Goal: Information Seeking & Learning: Learn about a topic

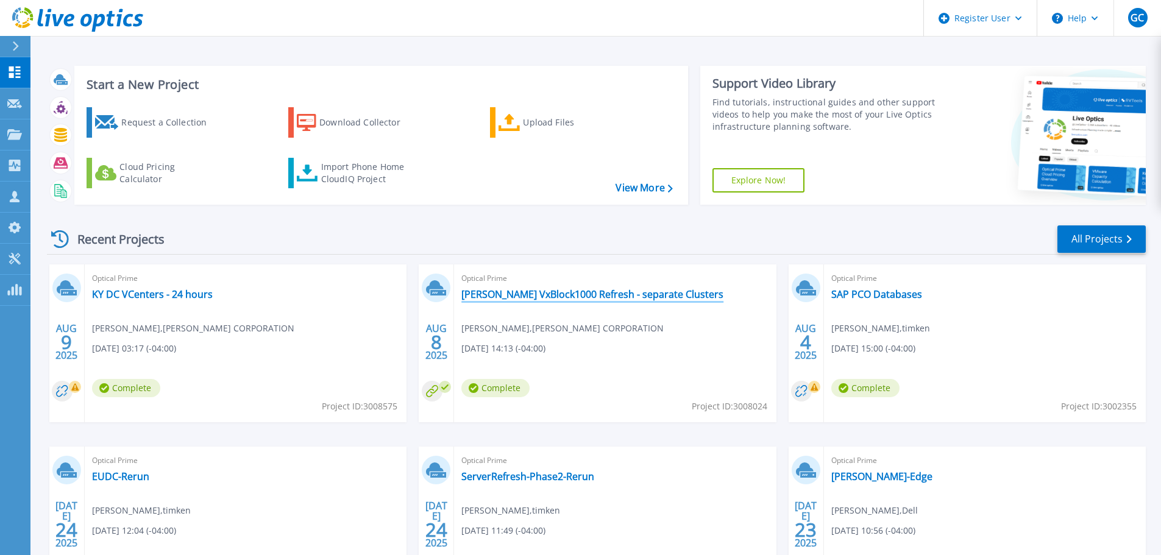
click at [603, 296] on link "[PERSON_NAME] VxBlock1000 Refresh - separate Clusters" at bounding box center [592, 294] width 262 height 12
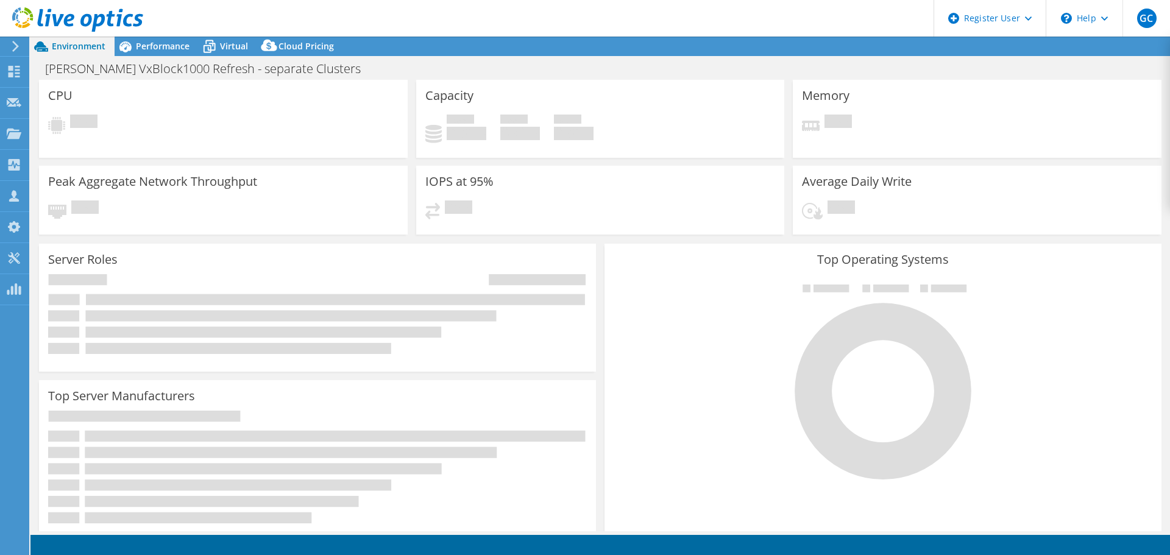
select select "USD"
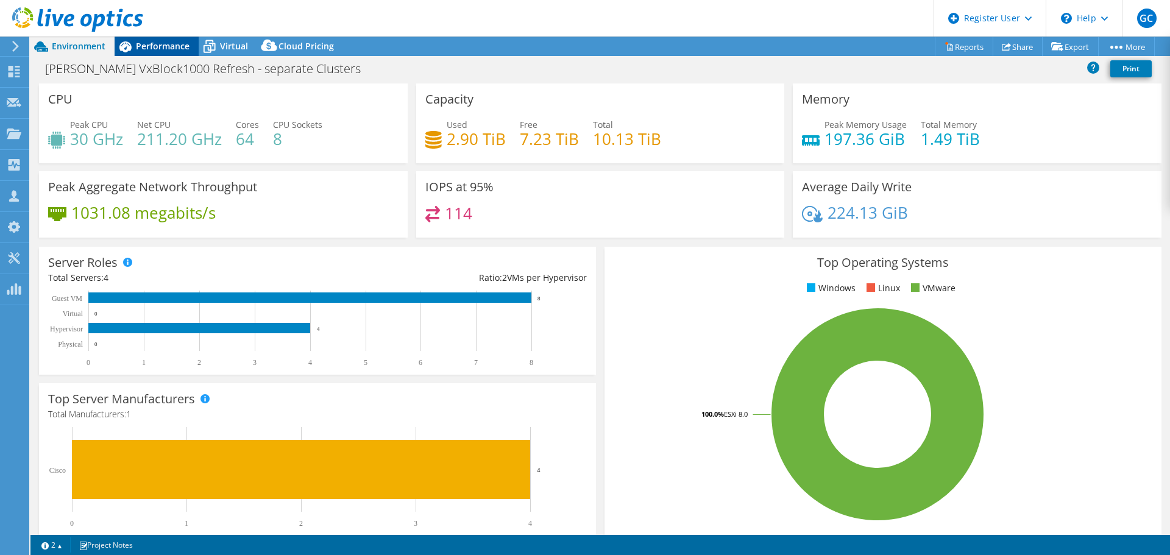
click at [148, 38] on div "Performance" at bounding box center [157, 46] width 84 height 19
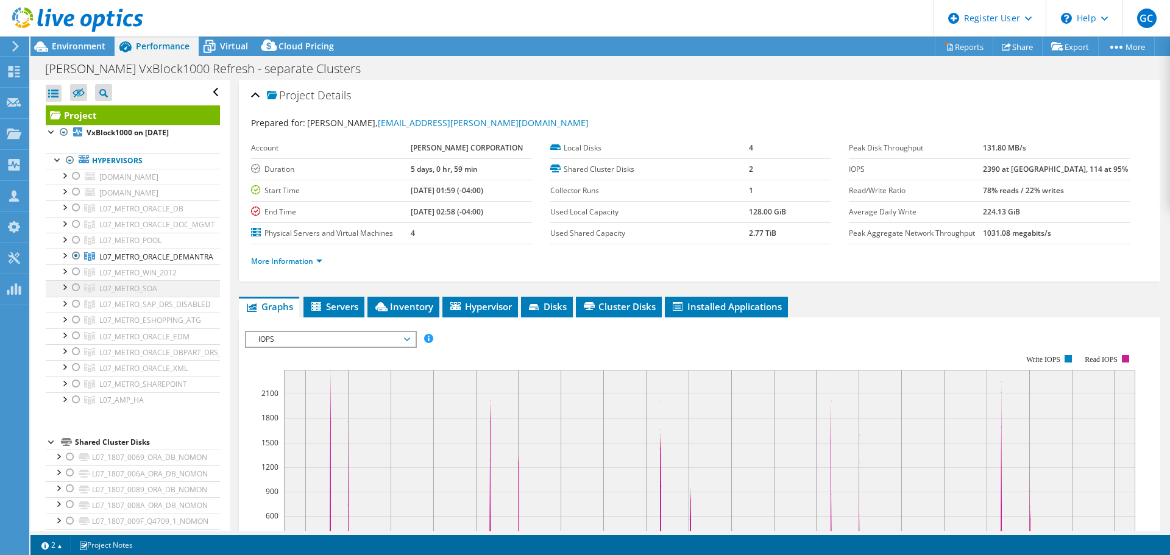
click at [78, 291] on div at bounding box center [76, 287] width 12 height 15
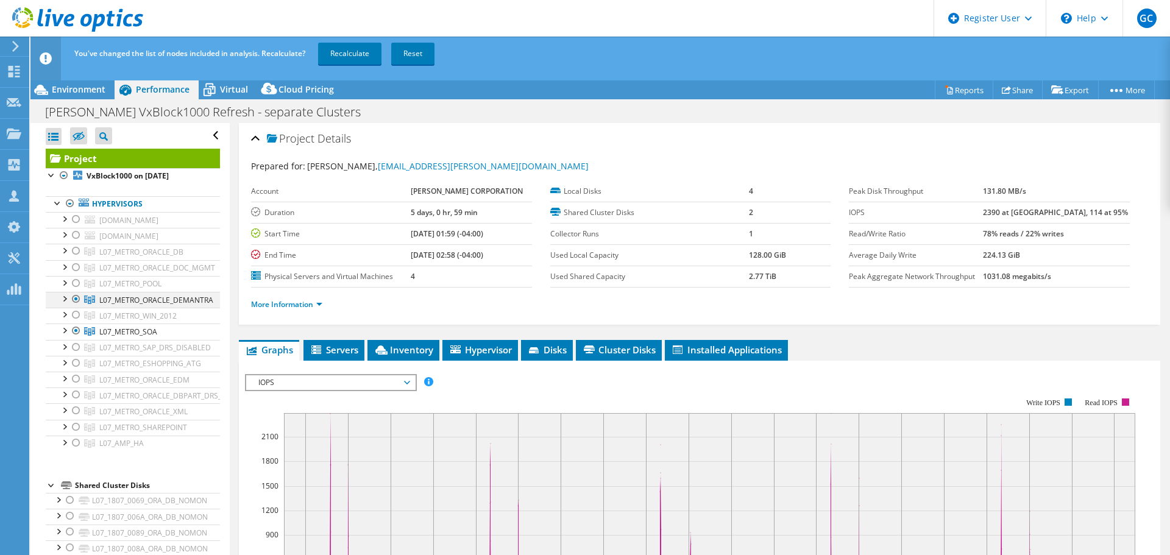
click at [79, 294] on div at bounding box center [76, 299] width 12 height 15
click at [423, 56] on link "Reset" at bounding box center [412, 54] width 43 height 22
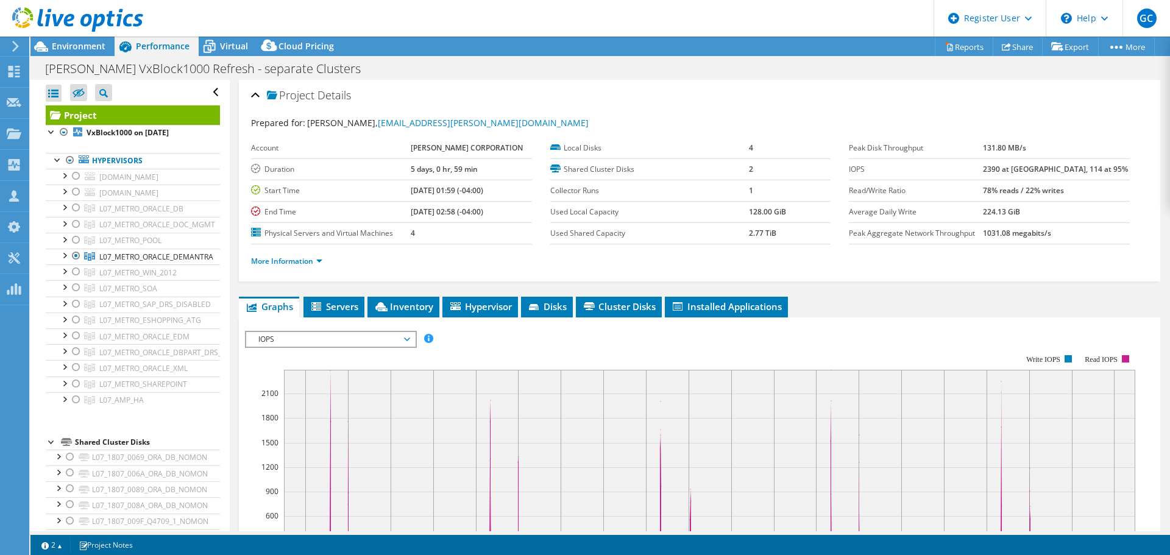
click at [337, 337] on span "IOPS" at bounding box center [330, 339] width 157 height 15
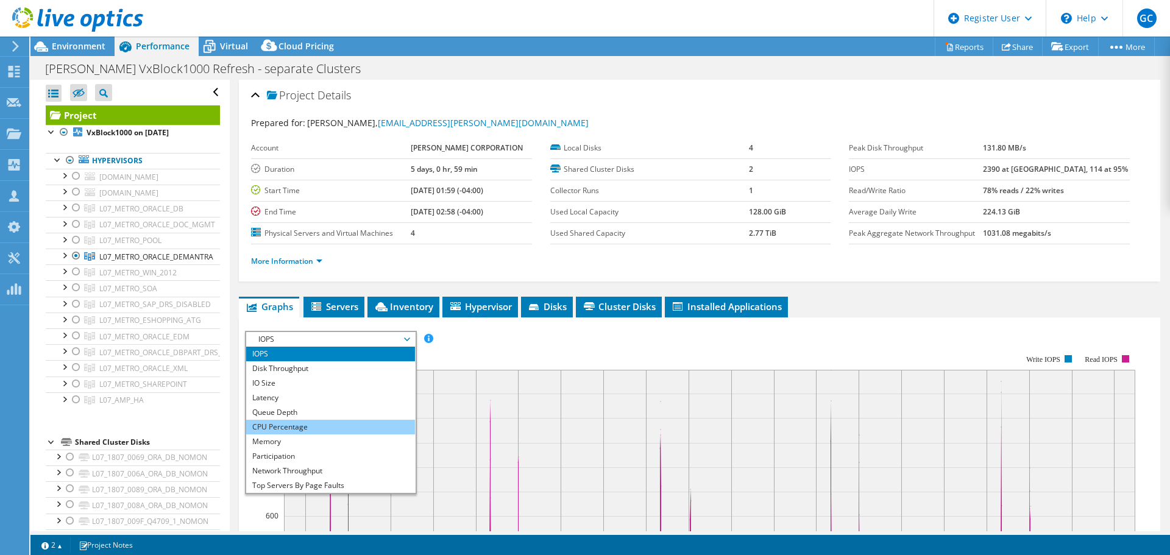
click at [307, 428] on li "CPU Percentage" at bounding box center [330, 427] width 169 height 15
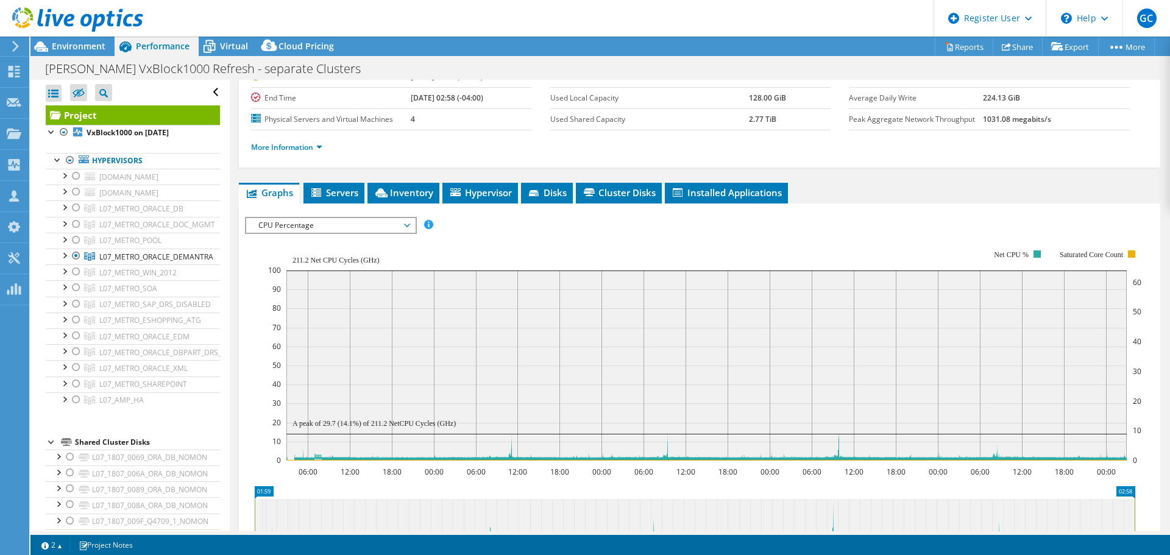
scroll to position [244, 0]
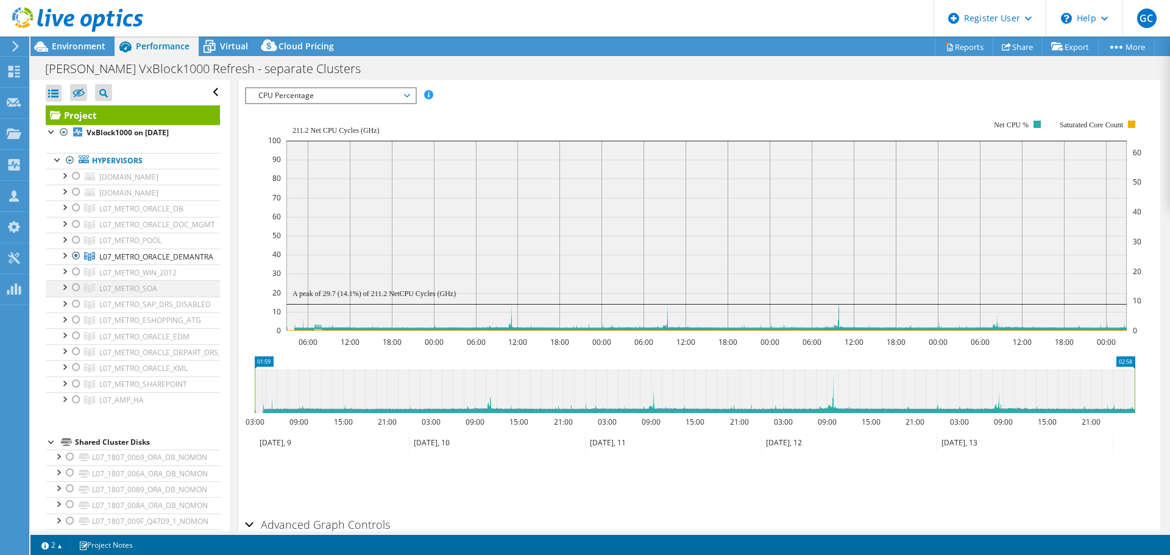
click at [80, 285] on div at bounding box center [76, 287] width 12 height 15
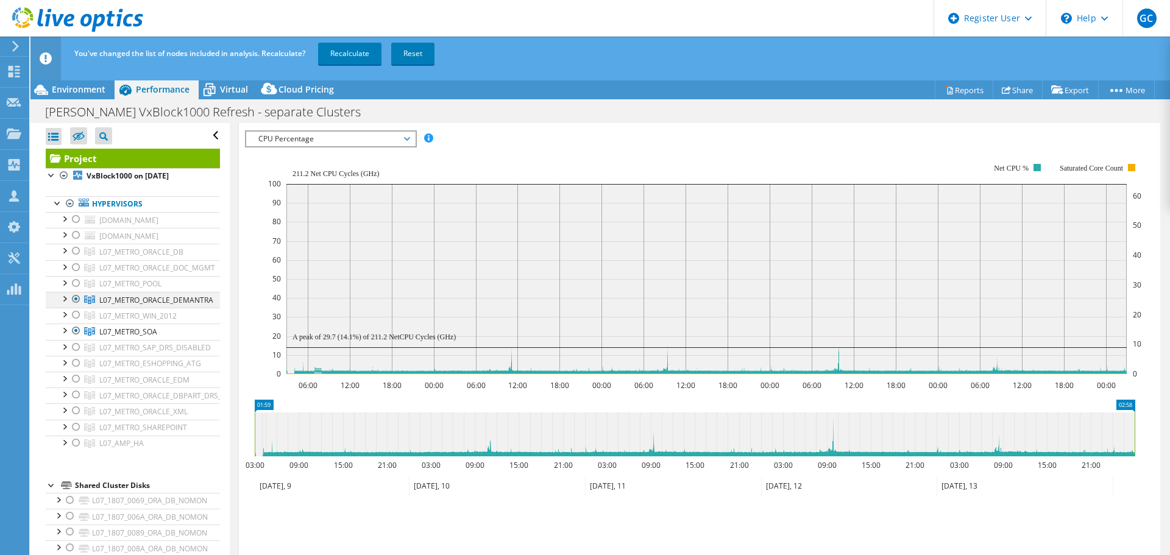
click at [72, 299] on div at bounding box center [76, 299] width 12 height 15
click at [365, 54] on link "Recalculate" at bounding box center [349, 54] width 63 height 22
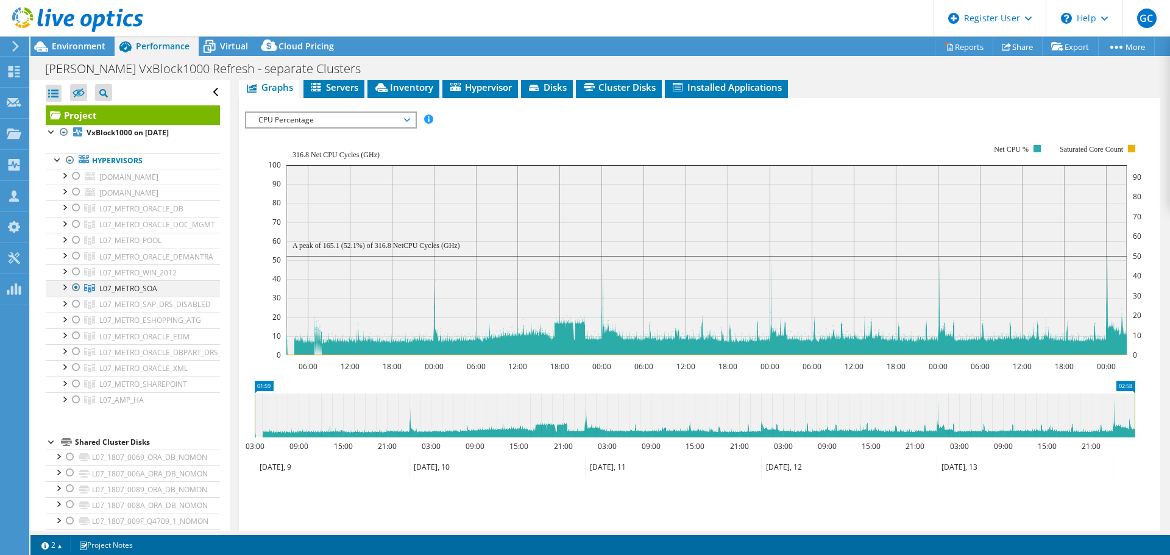
drag, startPoint x: 63, startPoint y: 287, endPoint x: 81, endPoint y: 287, distance: 18.3
click at [62, 287] on div at bounding box center [64, 286] width 12 height 12
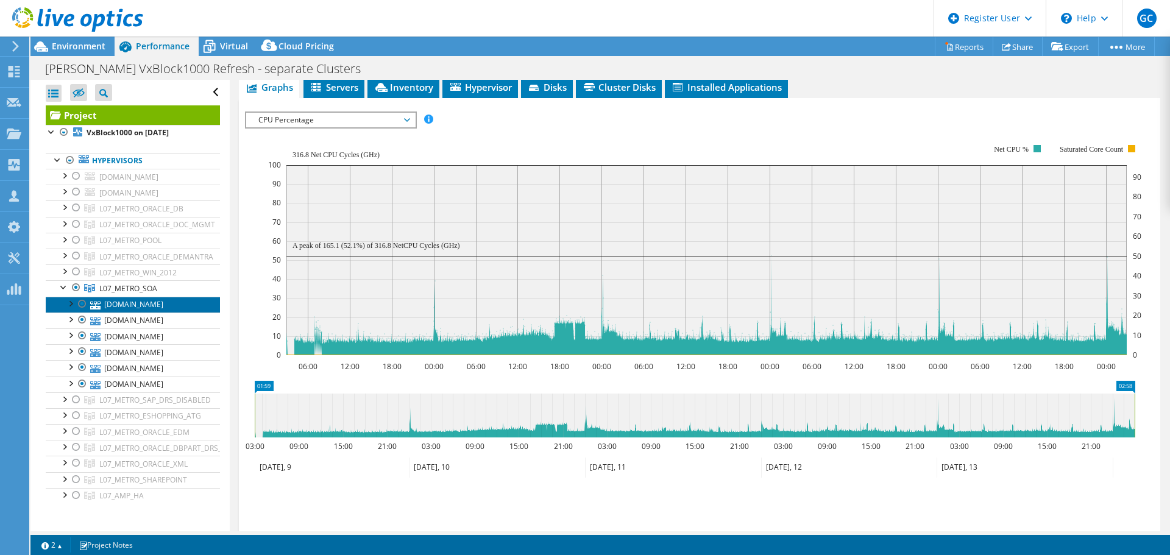
click at [125, 308] on link "[DOMAIN_NAME]" at bounding box center [133, 305] width 174 height 16
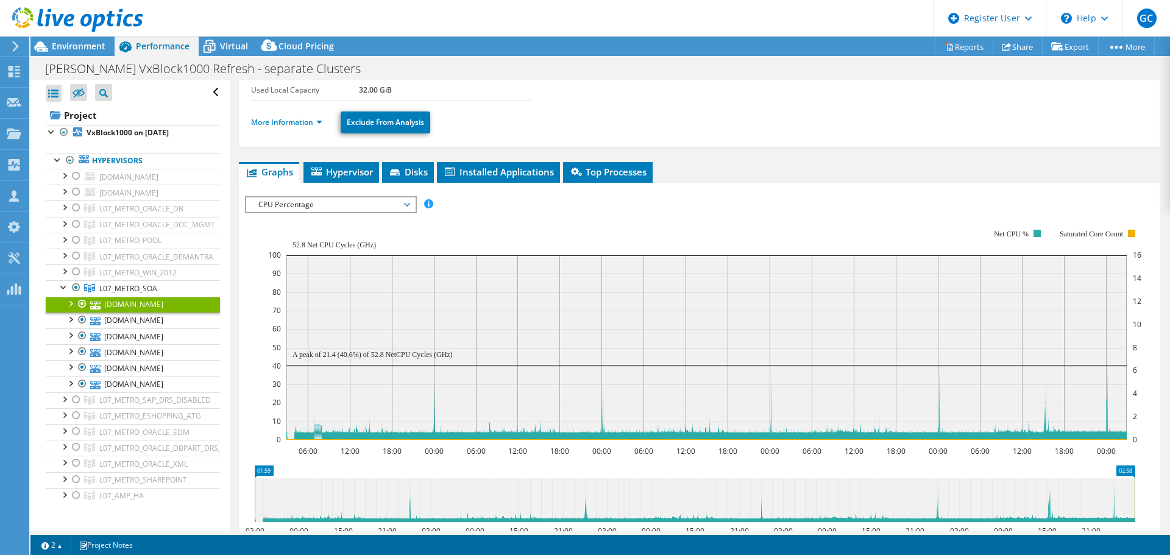
scroll to position [0, 0]
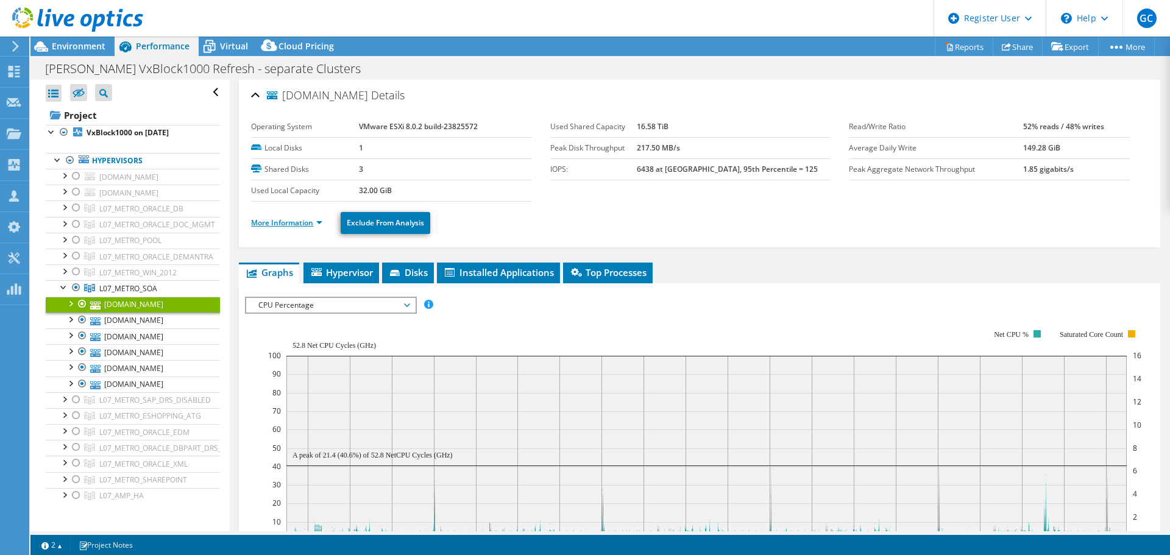
click at [267, 219] on link "More Information" at bounding box center [286, 222] width 71 height 10
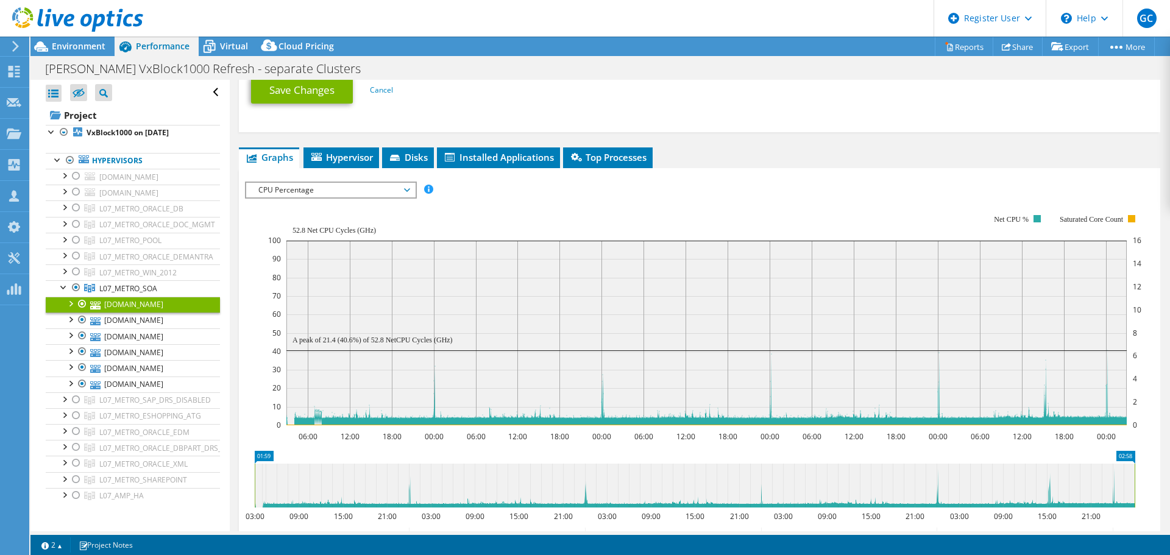
scroll to position [731, 0]
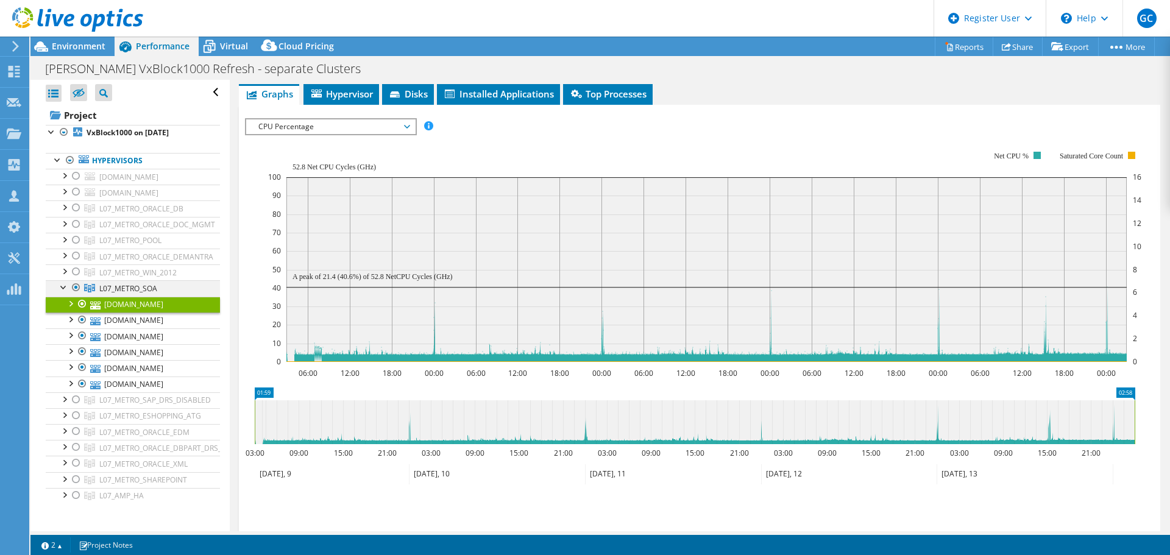
click at [61, 289] on div at bounding box center [64, 286] width 12 height 12
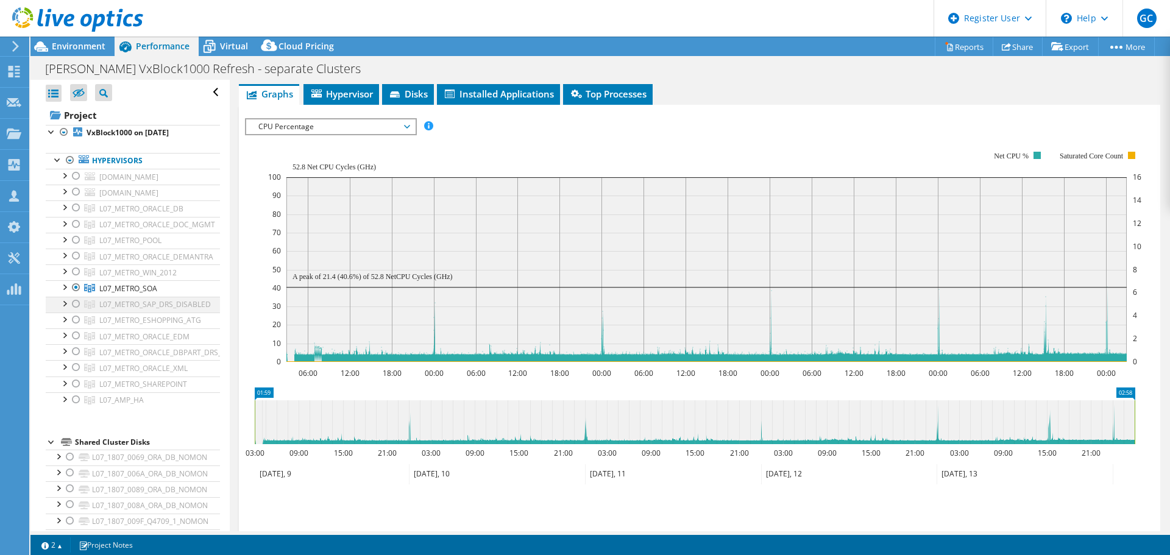
click at [78, 306] on div at bounding box center [76, 304] width 12 height 15
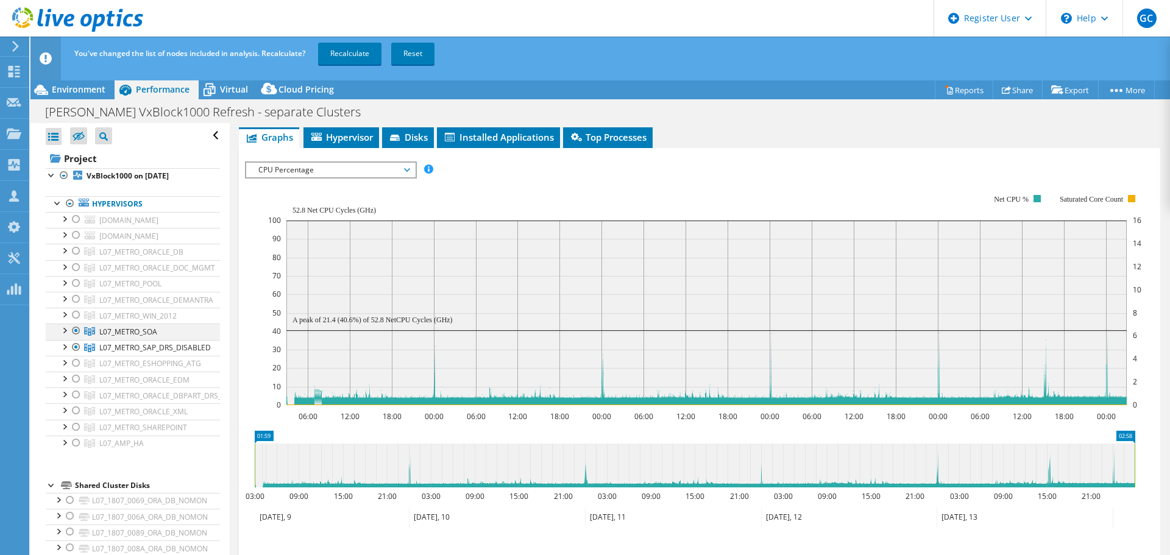
click at [74, 328] on div at bounding box center [76, 330] width 12 height 15
click at [347, 52] on link "Recalculate" at bounding box center [349, 54] width 63 height 22
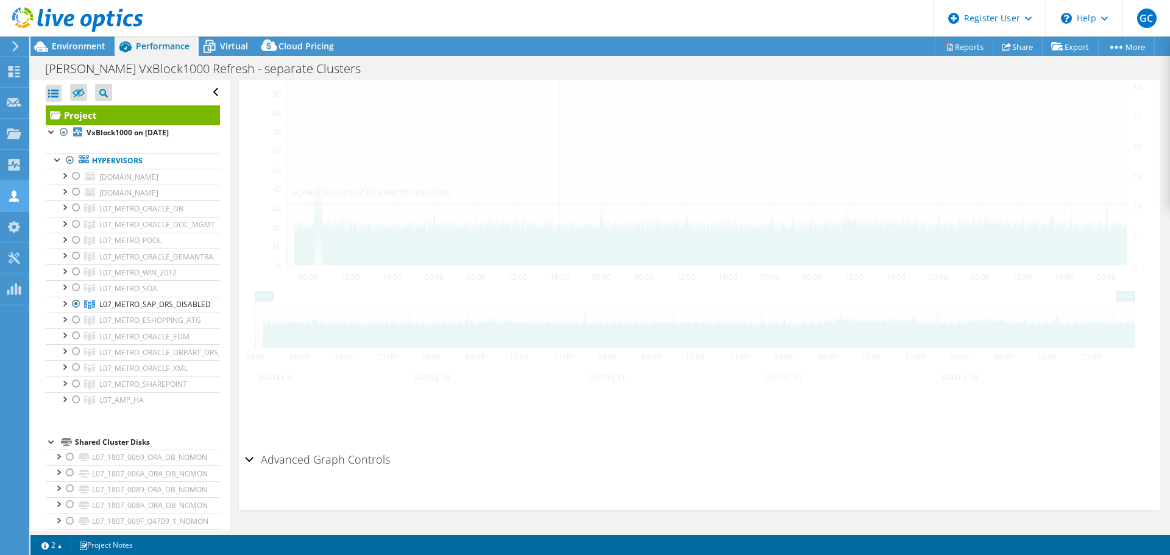
scroll to position [213, 0]
